Goal: Navigation & Orientation: Go to known website

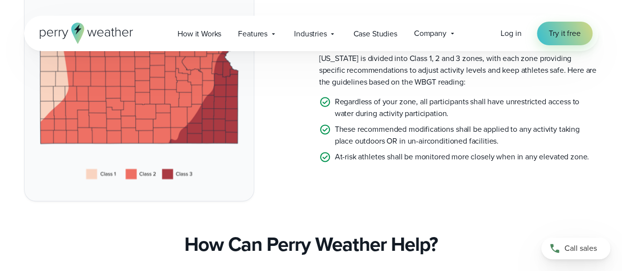
scroll to position [652, 0]
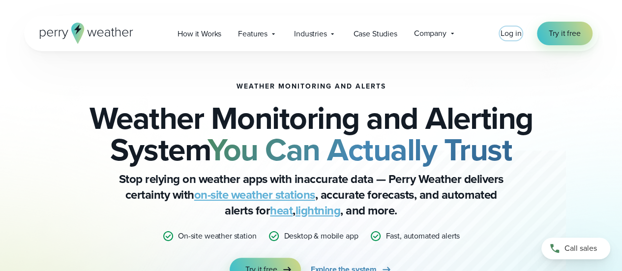
click at [514, 36] on span "Log in" at bounding box center [511, 33] width 21 height 11
click at [506, 38] on span "Log in" at bounding box center [511, 33] width 21 height 11
